Goal: Check status: Check status

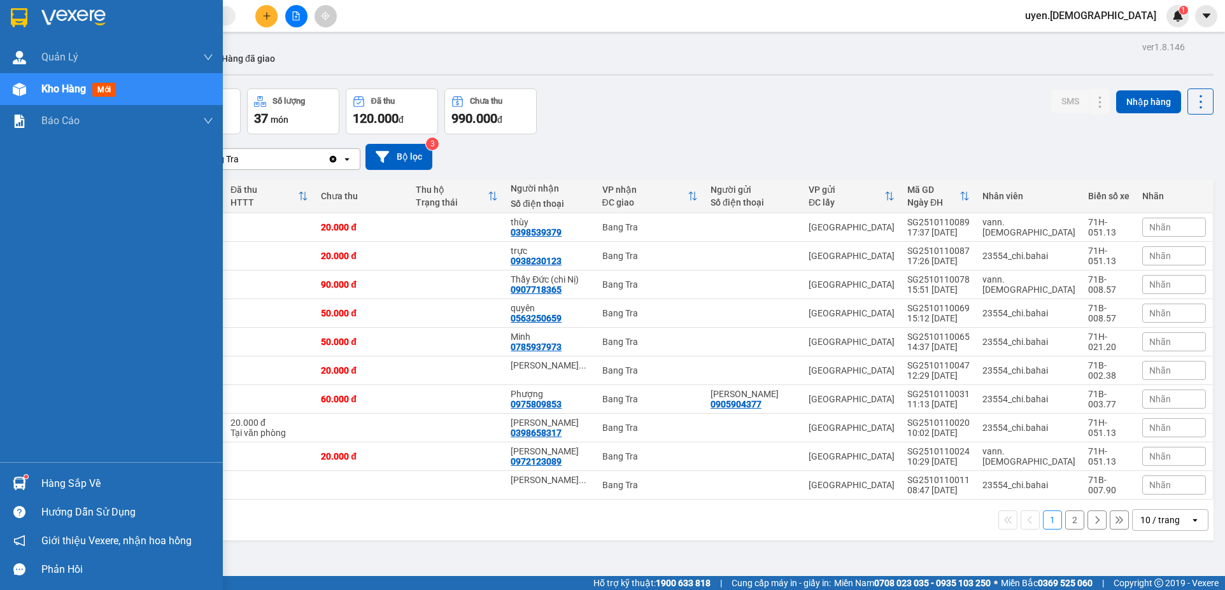
click at [33, 481] on div "Hàng sắp về" at bounding box center [111, 483] width 223 height 29
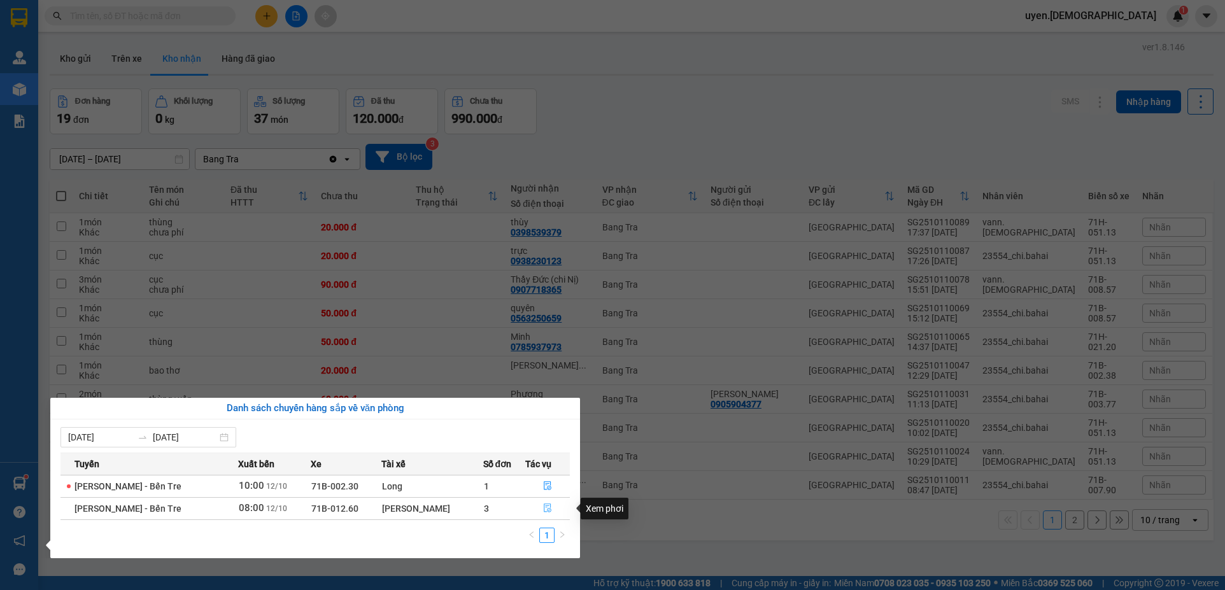
click at [544, 508] on icon "file-done" at bounding box center [547, 507] width 9 height 9
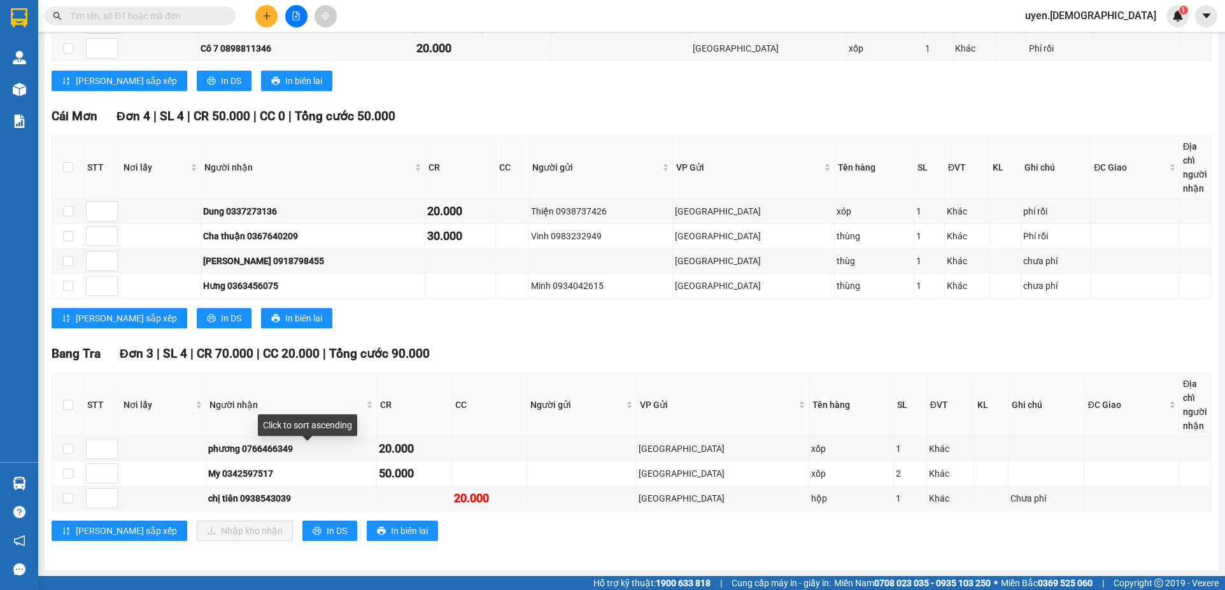
scroll to position [432, 0]
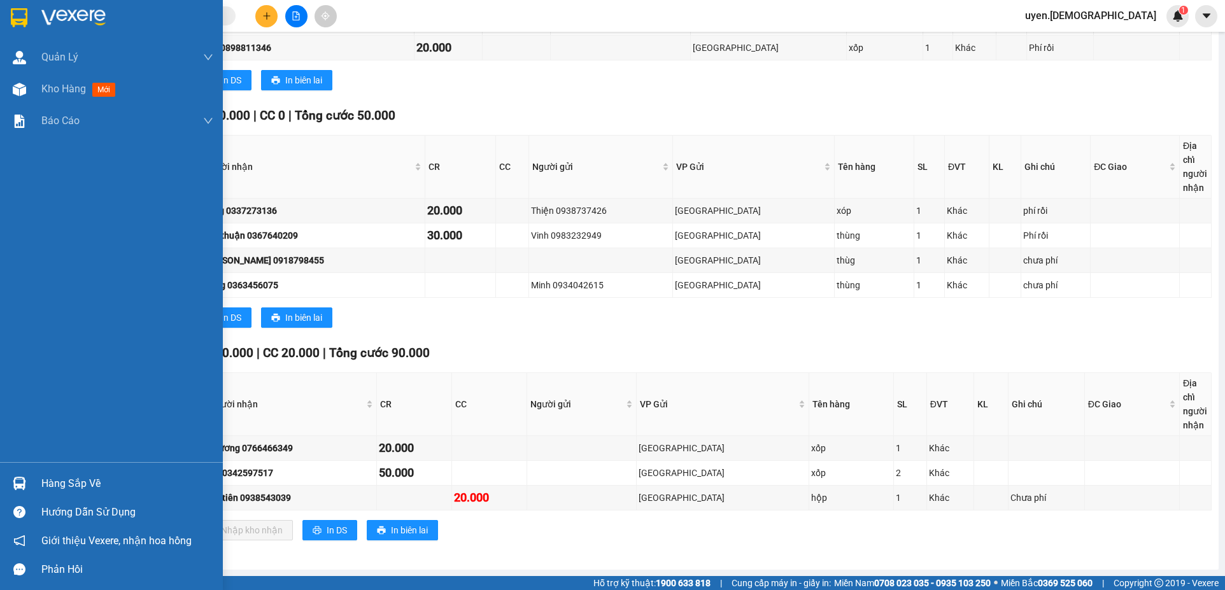
click at [29, 486] on div at bounding box center [19, 483] width 22 height 22
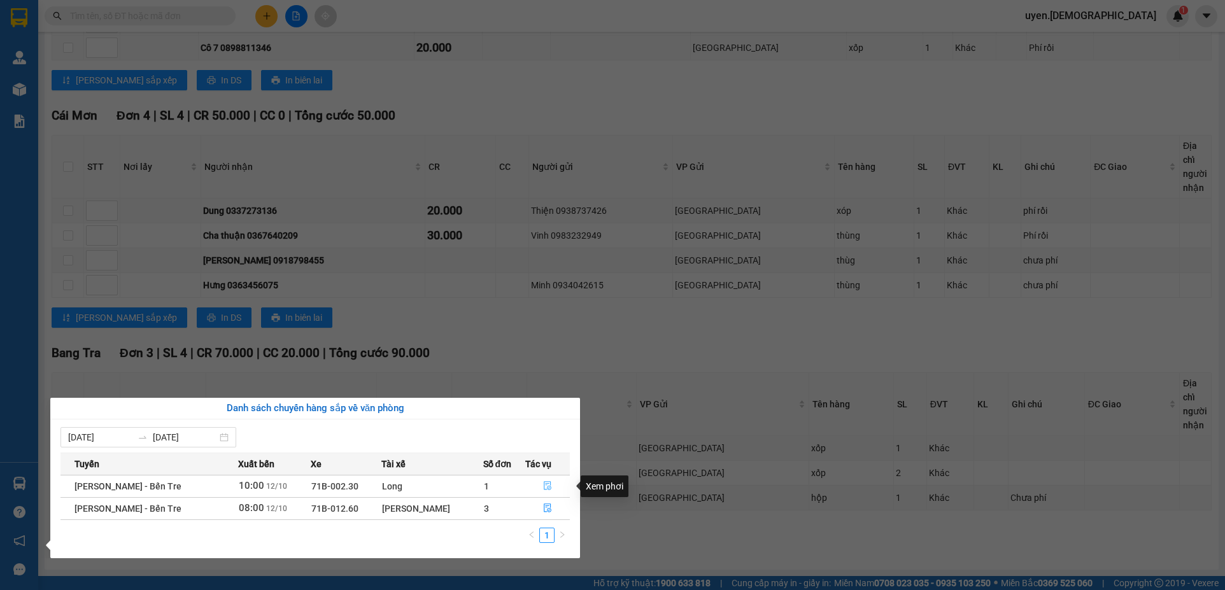
click at [543, 481] on icon "file-done" at bounding box center [547, 485] width 9 height 9
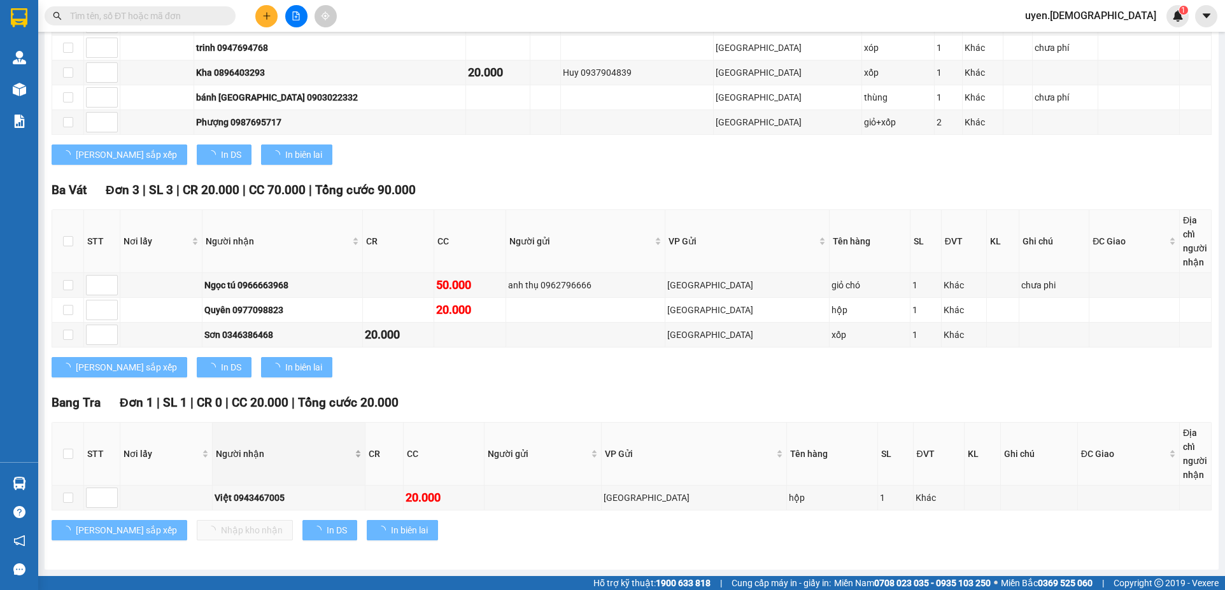
scroll to position [308, 0]
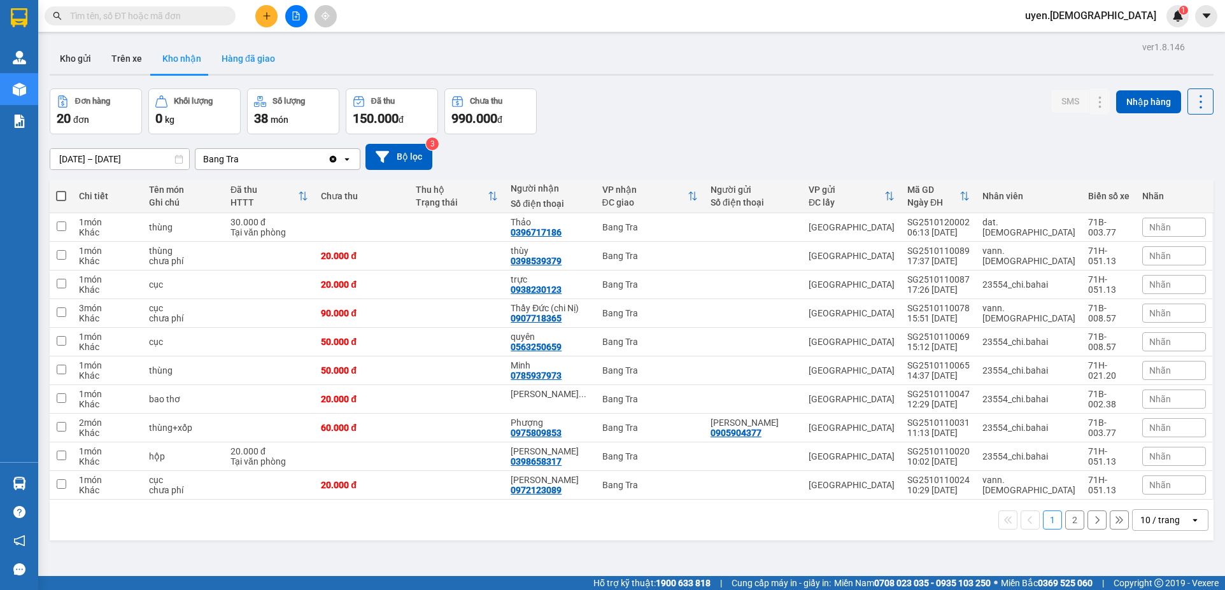
click at [224, 53] on button "Hàng đã giao" at bounding box center [248, 58] width 74 height 31
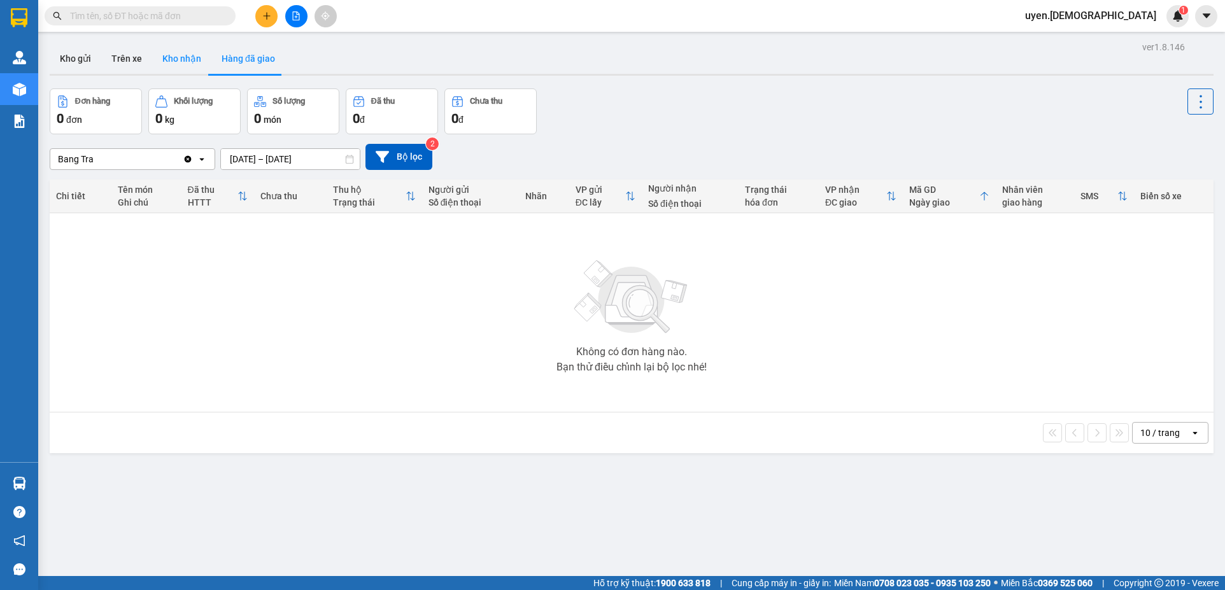
click at [181, 60] on button "Kho nhận" at bounding box center [181, 58] width 59 height 31
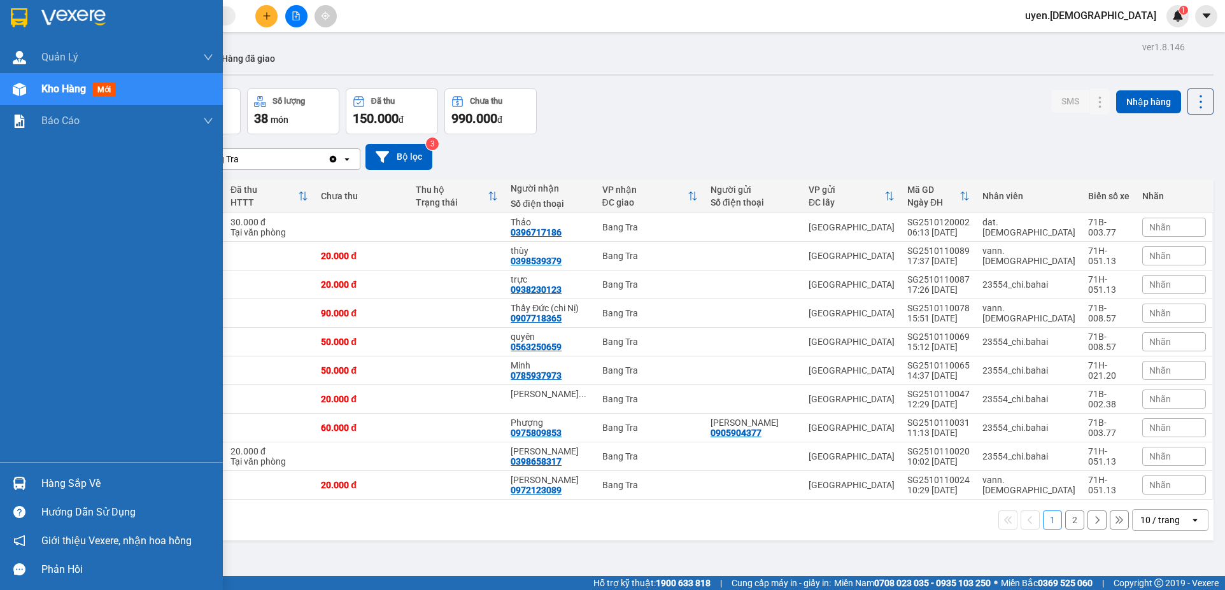
click at [32, 481] on div "Hàng sắp về" at bounding box center [111, 483] width 223 height 29
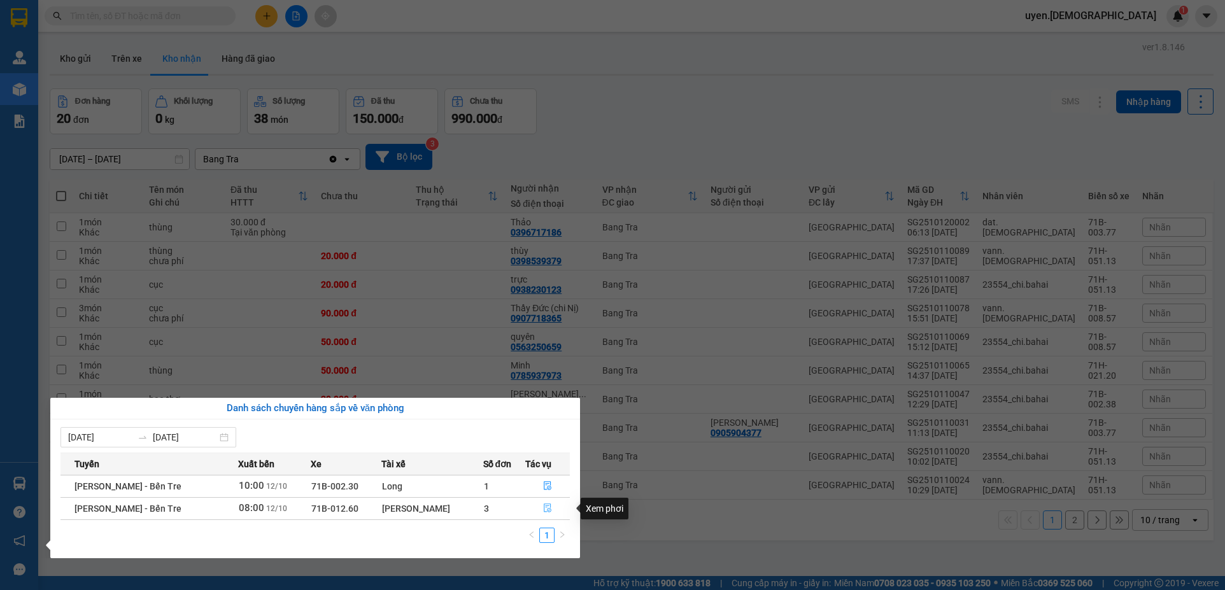
click at [543, 512] on icon "file-done" at bounding box center [547, 507] width 9 height 9
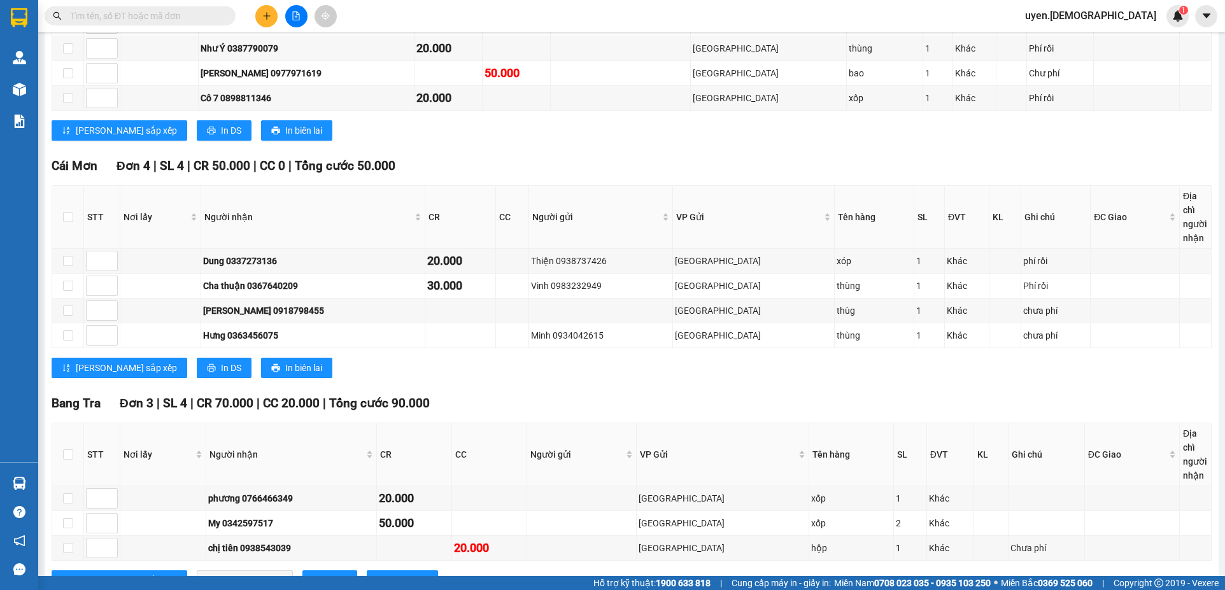
scroll to position [432, 0]
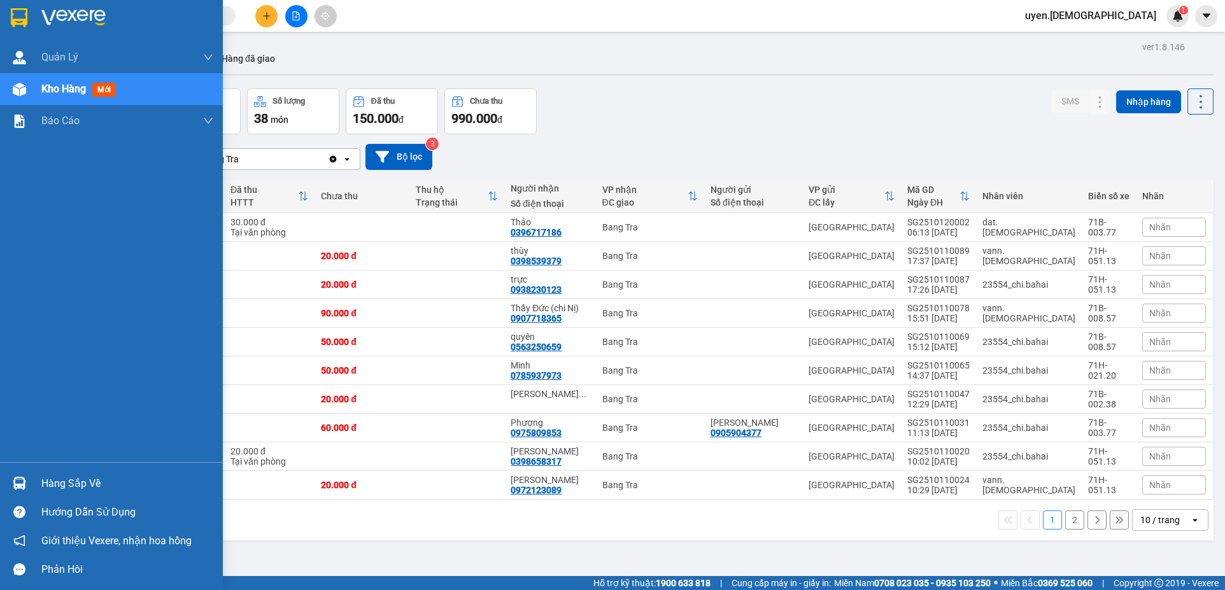
click at [67, 482] on div "Hàng sắp về" at bounding box center [127, 483] width 172 height 19
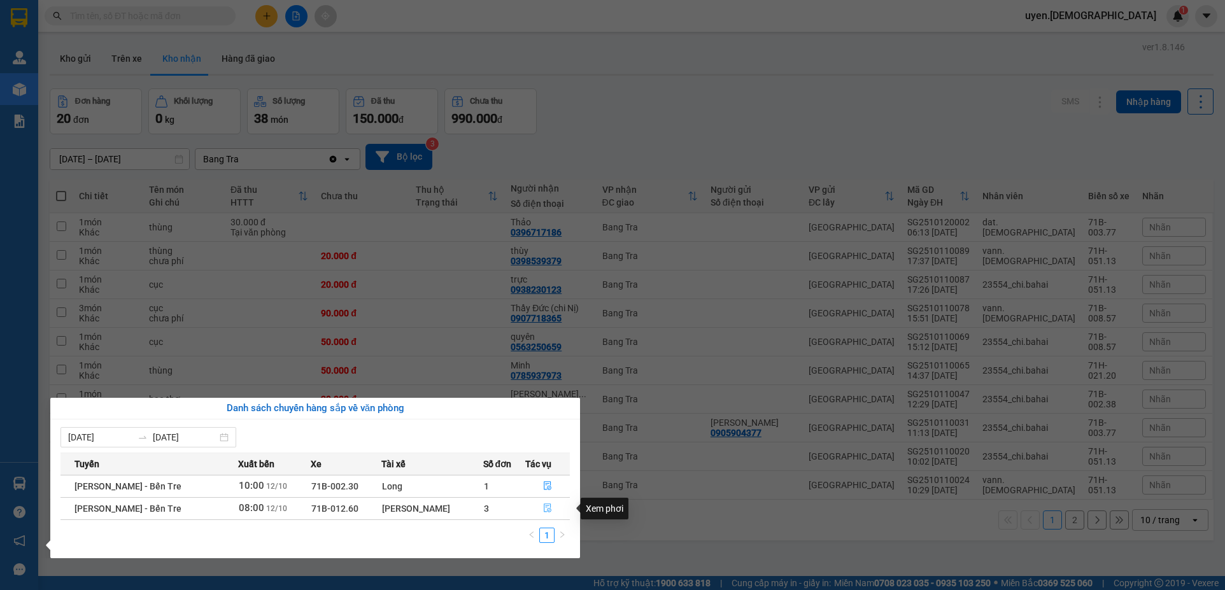
click at [543, 507] on icon "file-done" at bounding box center [547, 507] width 9 height 9
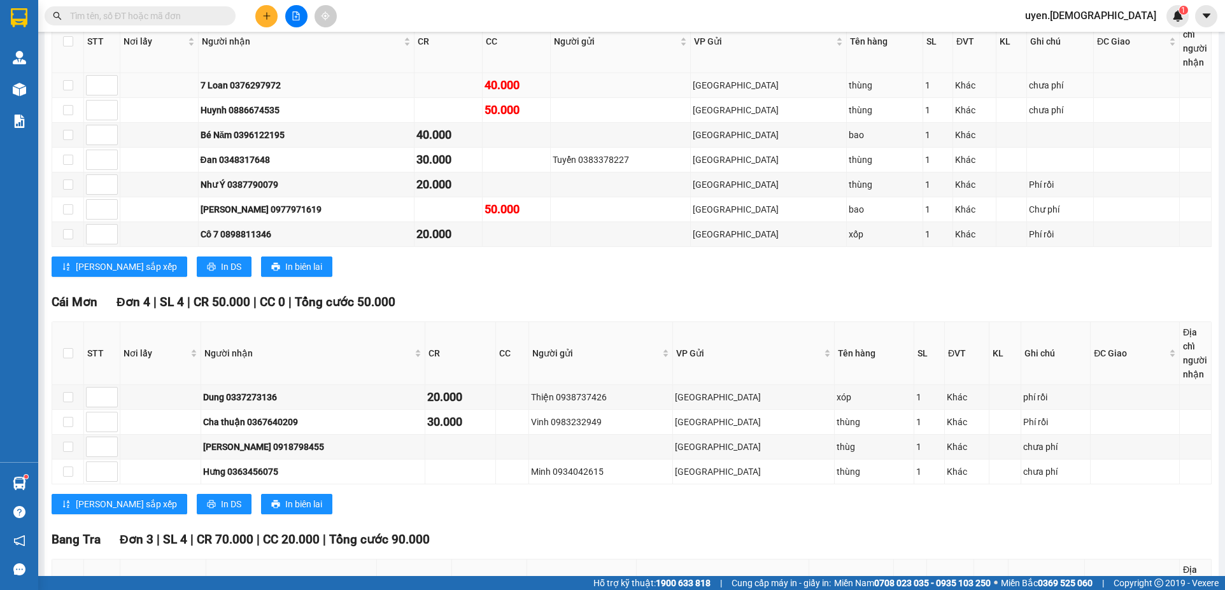
scroll to position [241, 0]
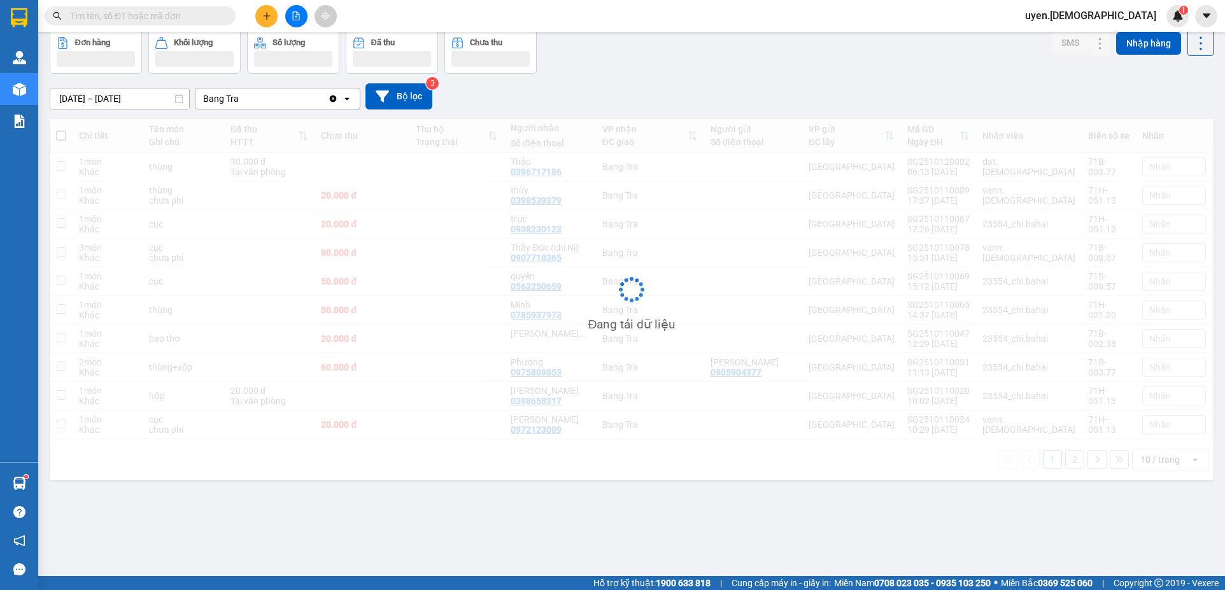
scroll to position [59, 0]
